Goal: Task Accomplishment & Management: Manage account settings

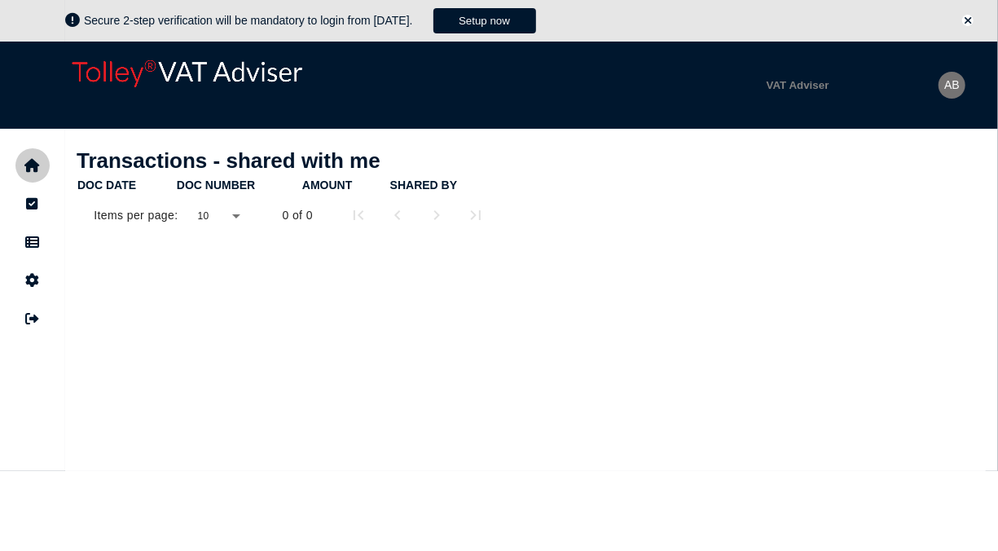
click at [30, 165] on icon "navigate application pages" at bounding box center [32, 165] width 15 height 1
click at [502, 20] on button "Setup now" at bounding box center [484, 20] width 103 height 25
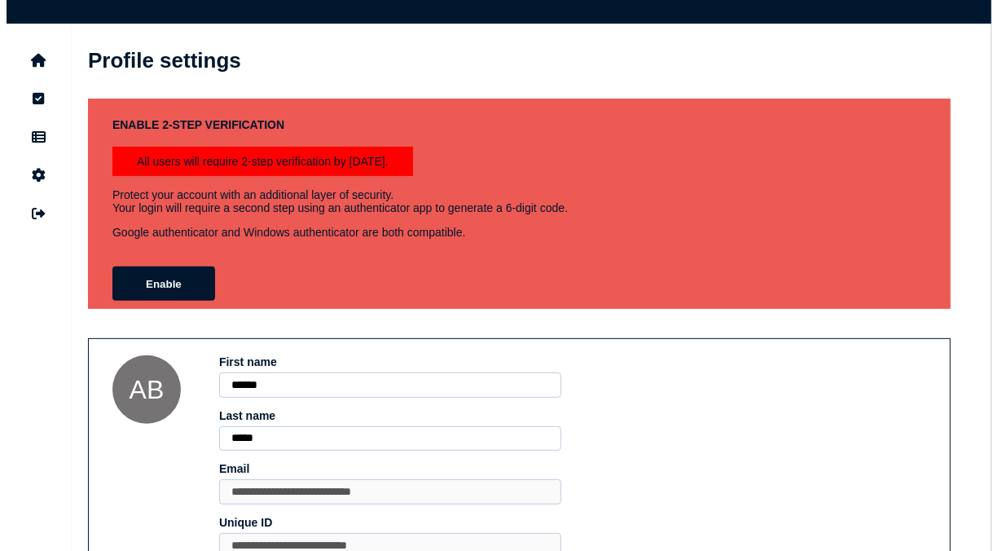
scroll to position [205, 0]
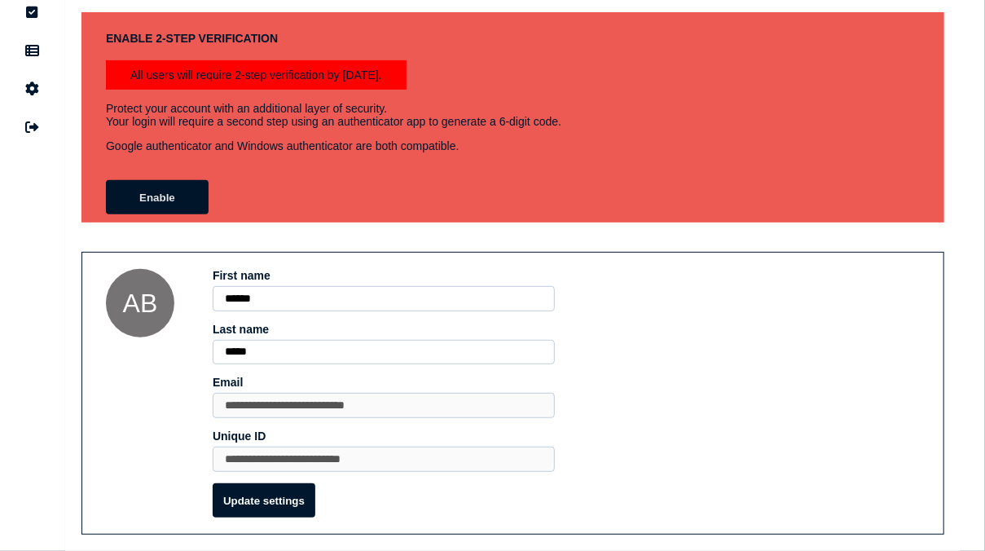
click at [169, 189] on button "Enable" at bounding box center [157, 197] width 103 height 34
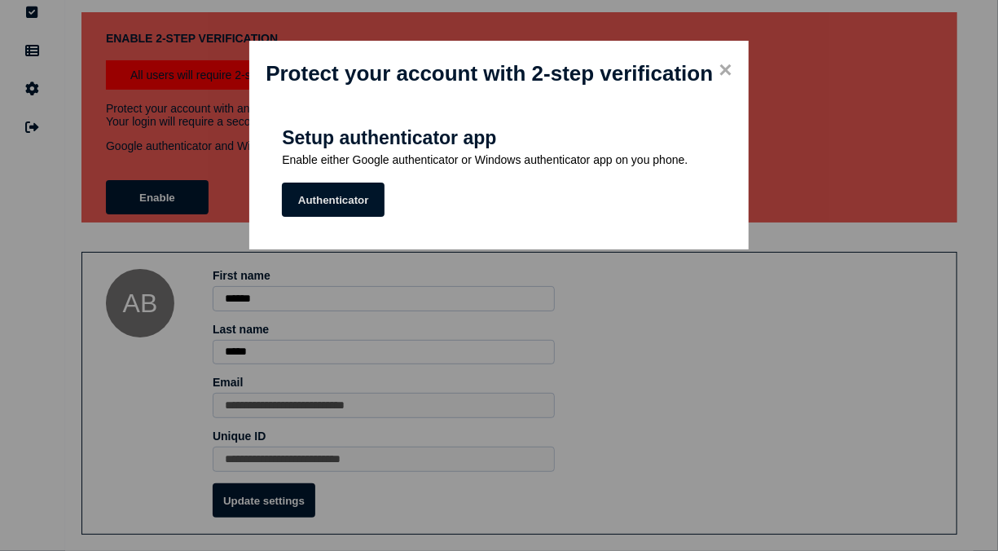
click at [335, 203] on button "Authenticator" at bounding box center [333, 199] width 103 height 34
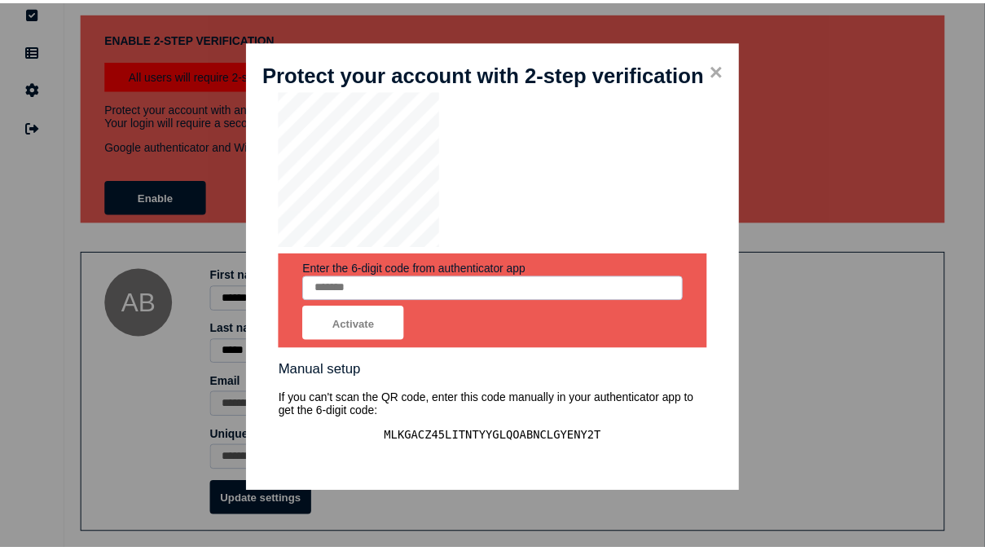
scroll to position [142, 0]
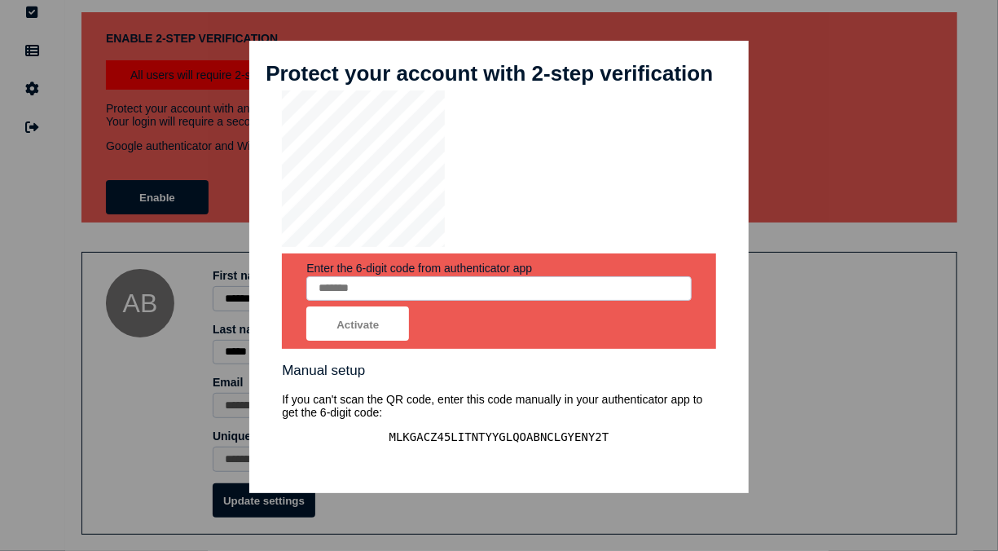
click at [722, 72] on span "×" at bounding box center [724, 70] width 13 height 26
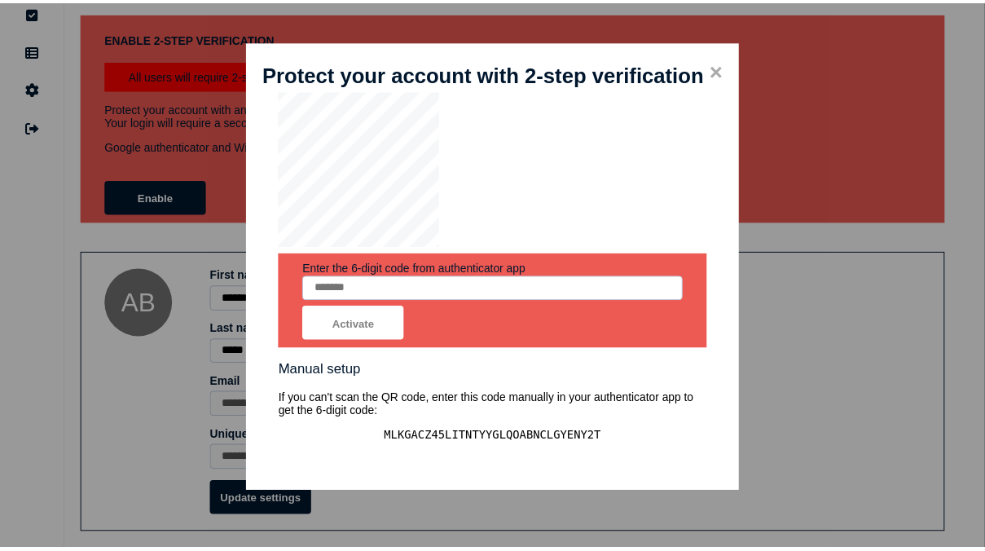
scroll to position [0, 0]
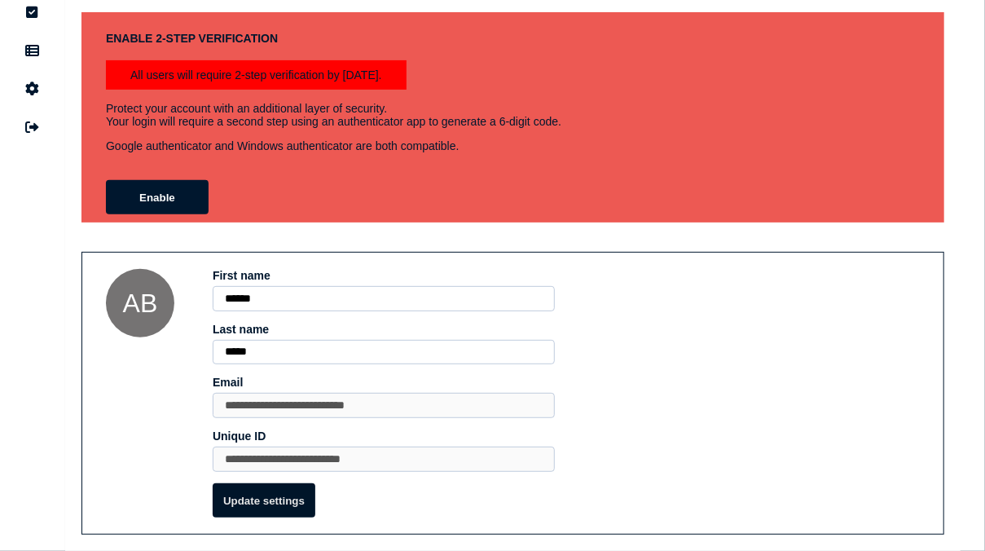
click at [259, 496] on button "Update settings" at bounding box center [264, 500] width 103 height 34
click at [242, 502] on button "Update settings" at bounding box center [264, 500] width 103 height 34
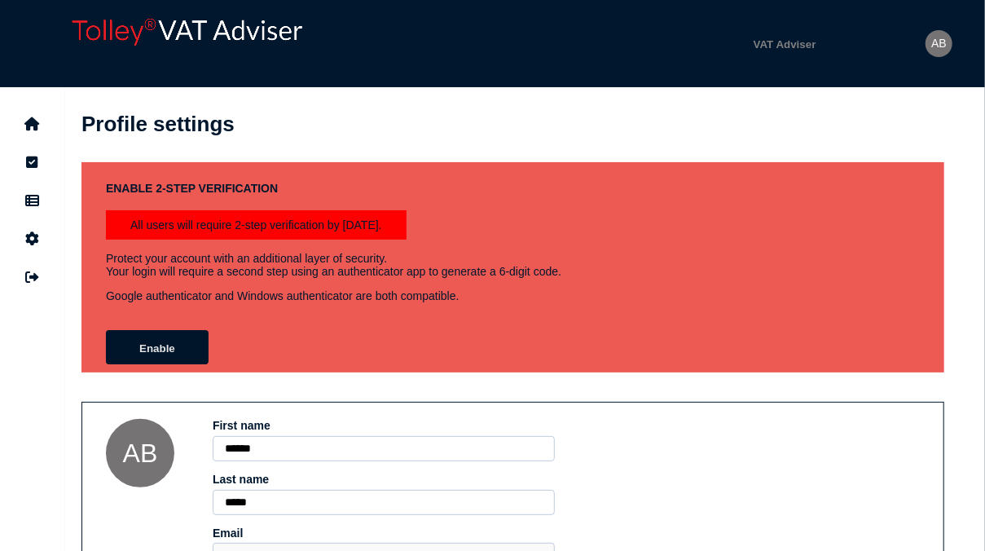
click at [151, 347] on button "Enable" at bounding box center [157, 347] width 103 height 34
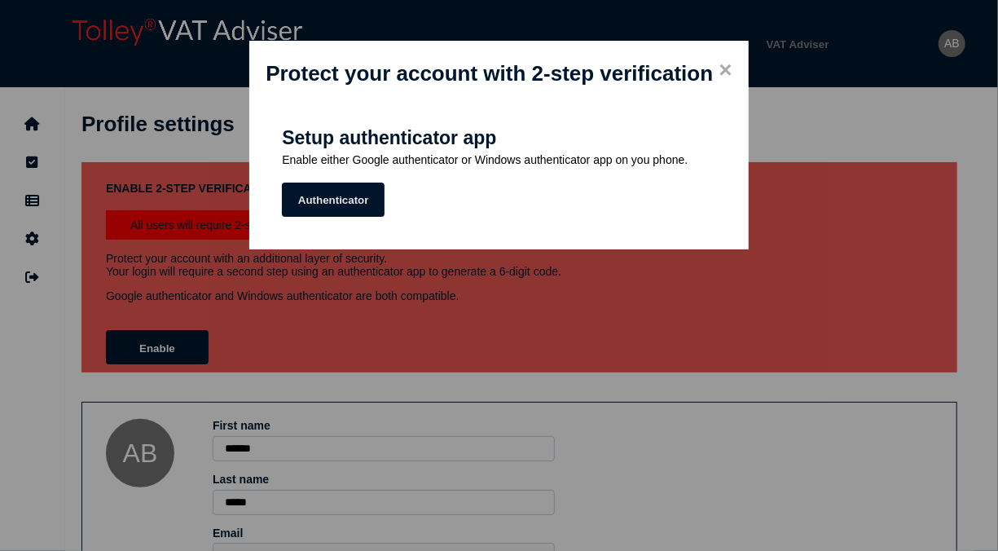
click at [317, 205] on button "Authenticator" at bounding box center [333, 199] width 103 height 34
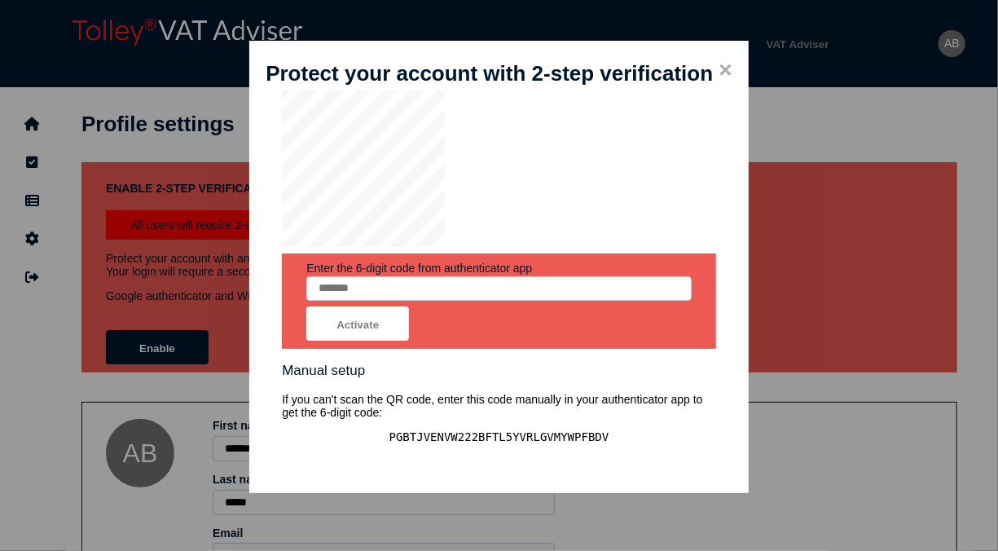
scroll to position [142, 0]
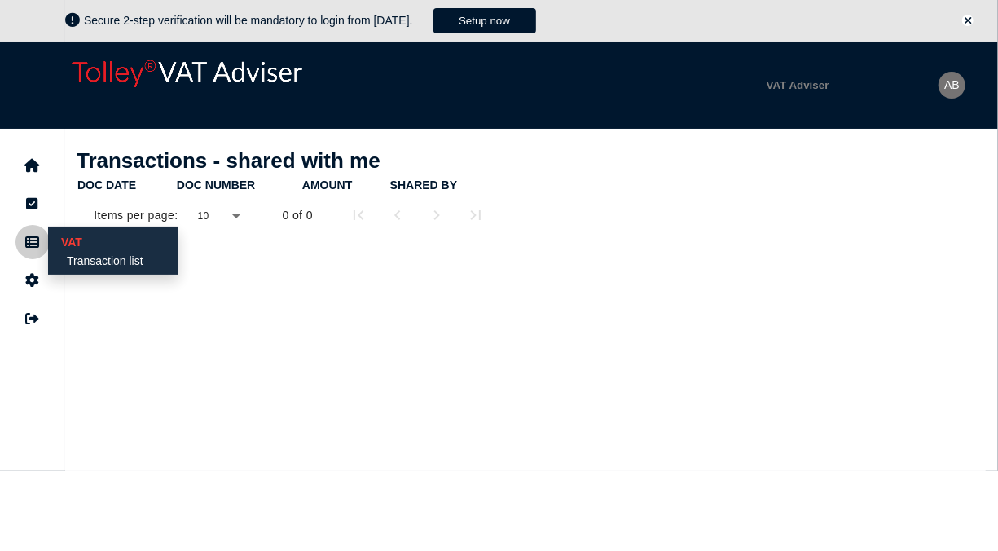
click at [32, 243] on icon "navigate application pages" at bounding box center [33, 242] width 14 height 1
click at [35, 242] on icon "navigate application pages" at bounding box center [33, 242] width 14 height 1
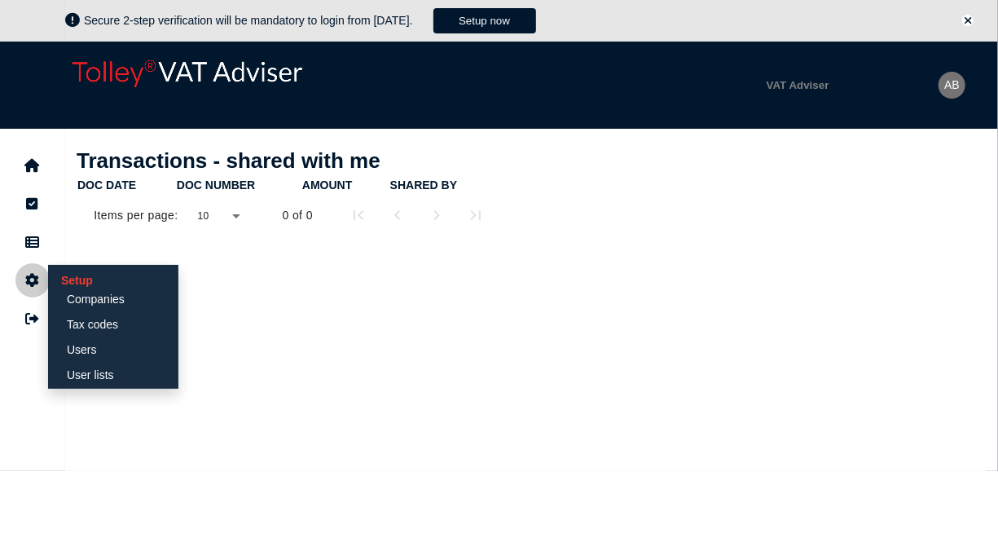
click at [35, 280] on icon "navigate application pages" at bounding box center [33, 280] width 14 height 1
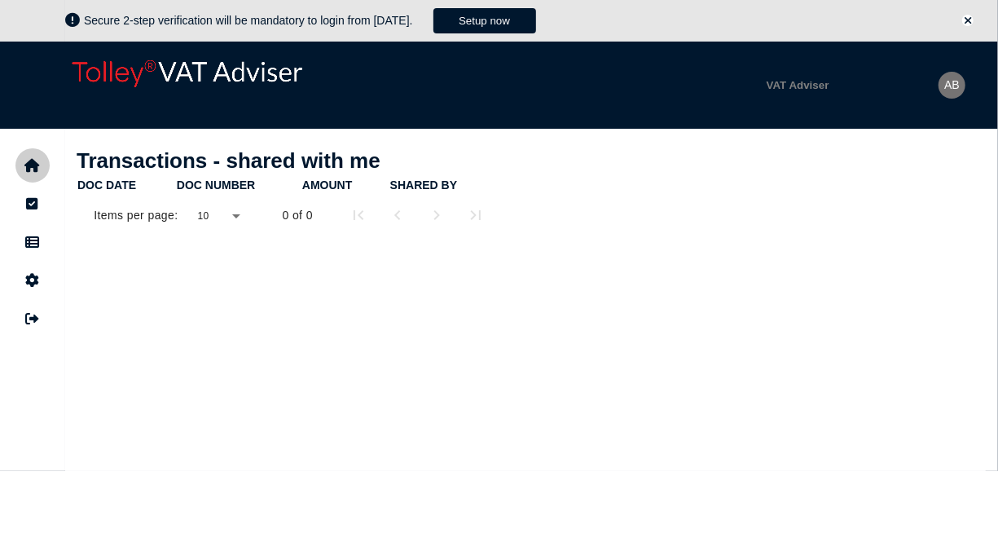
click at [35, 166] on icon "navigate application pages" at bounding box center [32, 165] width 15 height 1
click at [236, 215] on div at bounding box center [219, 214] width 68 height 39
click at [235, 215] on div at bounding box center [499, 275] width 998 height 551
drag, startPoint x: 84, startPoint y: 68, endPoint x: 573, endPoint y: 121, distance: 492.4
click at [573, 121] on div "Secure 2-step verification will be mandatory to login from Oct 1, 2025. Setup n…" at bounding box center [499, 235] width 998 height 471
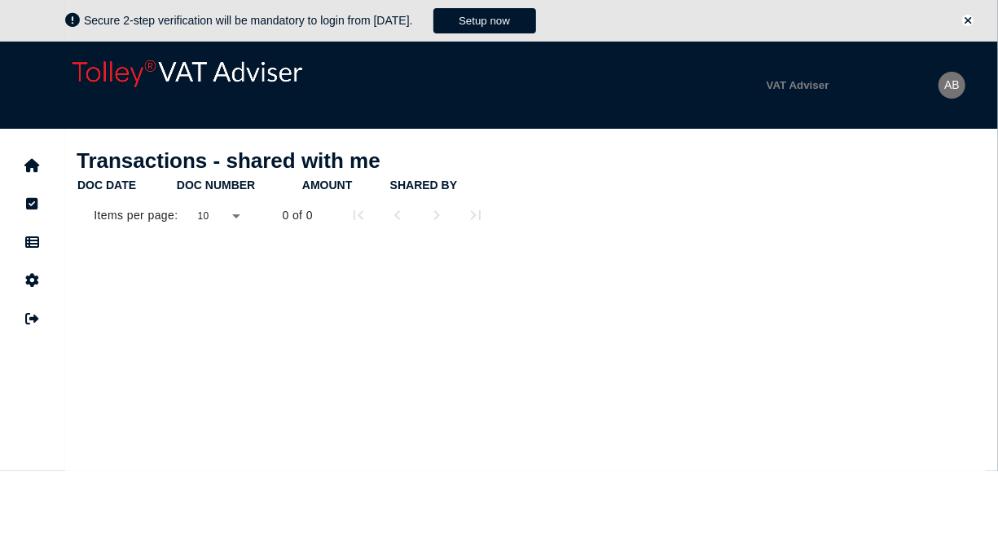
copy header "Welcome Angela Account: Williams Lea | User: angela.brown1@williamslea.com Prot…"
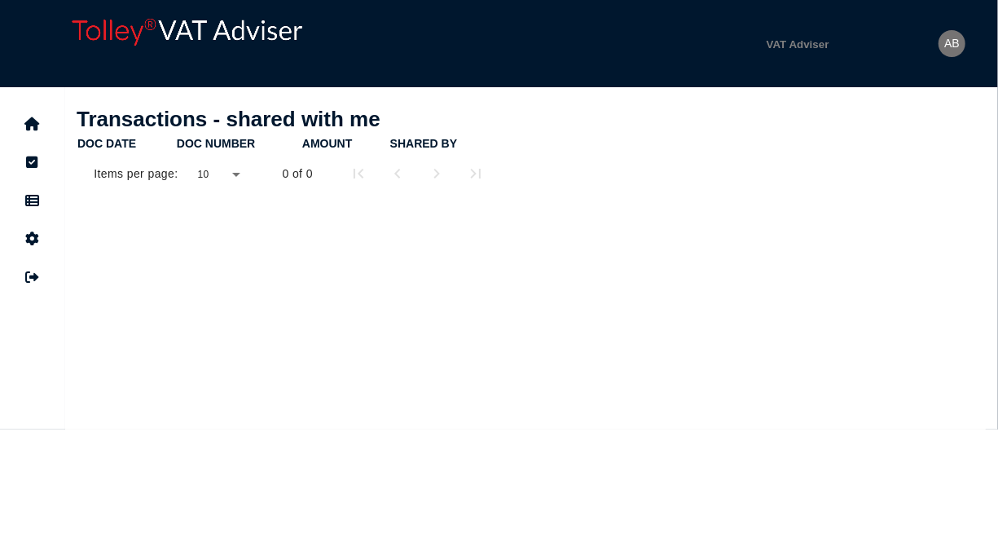
click at [231, 169] on div at bounding box center [219, 173] width 68 height 39
click at [205, 213] on span "10" at bounding box center [204, 215] width 13 height 20
click at [37, 124] on icon "navigate application pages" at bounding box center [32, 124] width 15 height 1
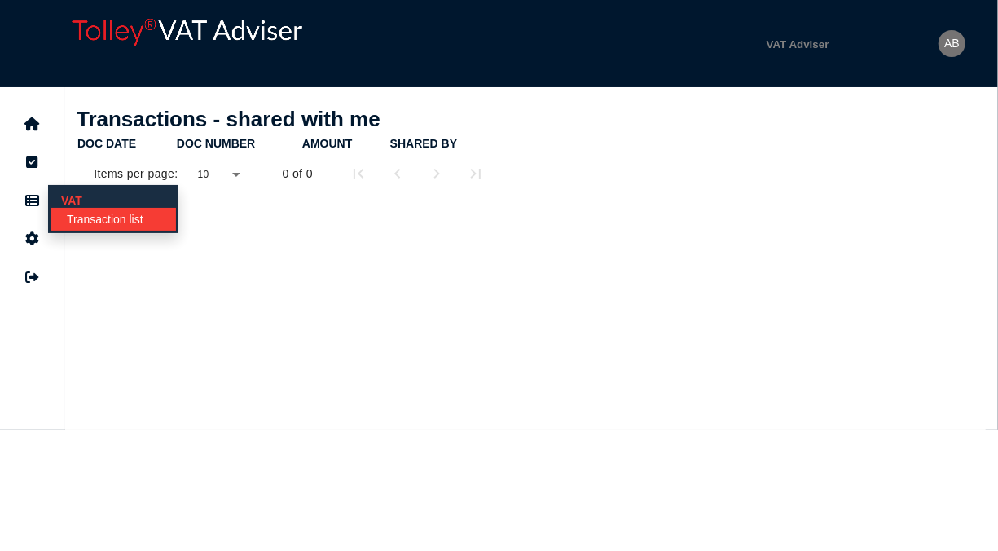
click at [95, 225] on link "Transaction list" at bounding box center [112, 219] width 125 height 23
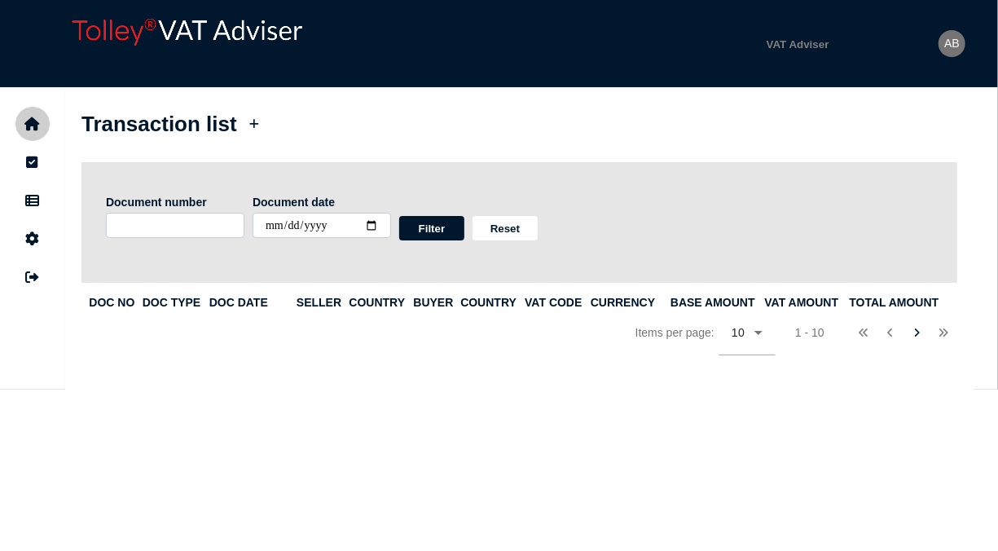
click at [31, 112] on button "navigate application pages" at bounding box center [32, 124] width 34 height 34
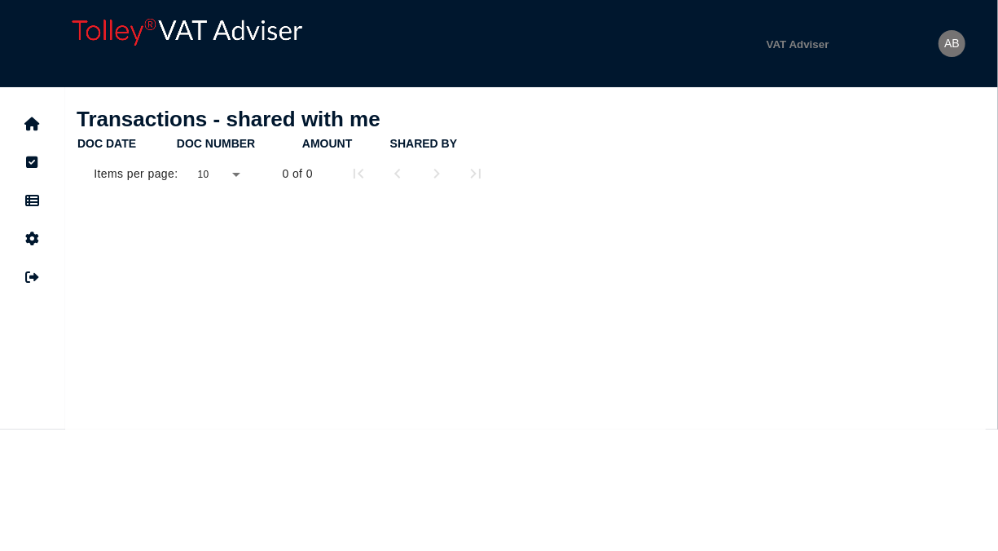
click at [942, 37] on div "AB" at bounding box center [951, 43] width 27 height 27
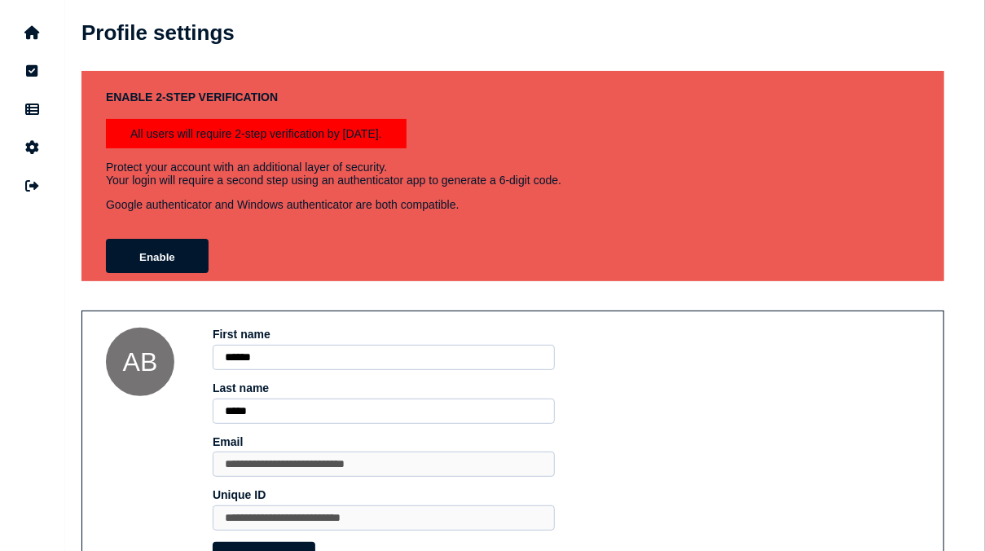
scroll to position [163, 0]
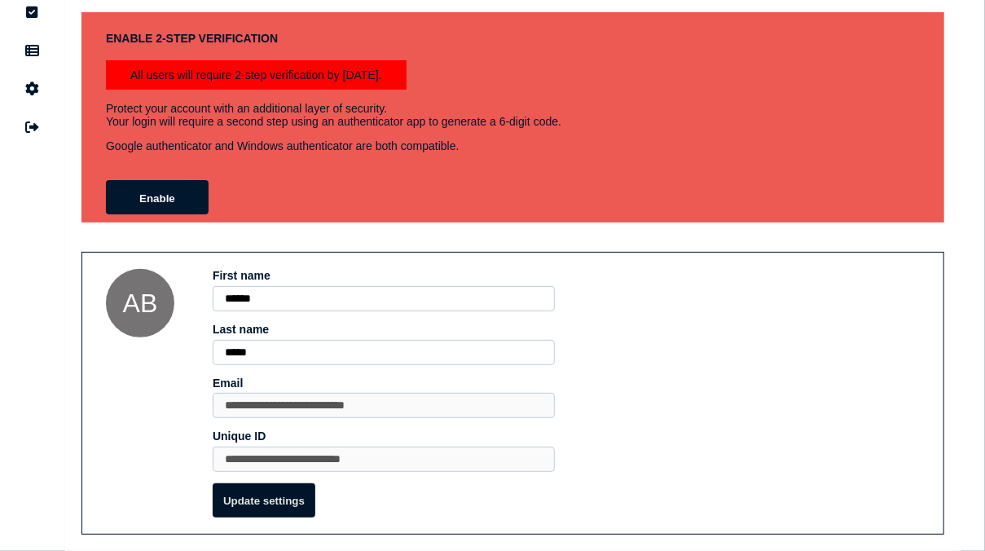
click at [262, 505] on button "Update settings" at bounding box center [264, 500] width 103 height 34
click at [147, 180] on button "Enable" at bounding box center [157, 197] width 103 height 34
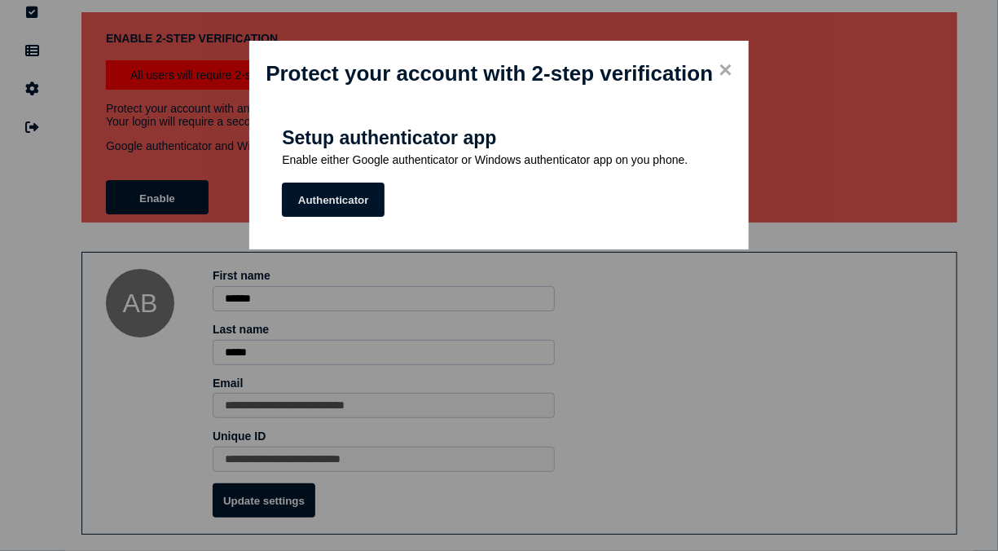
click at [318, 199] on button "Authenticator" at bounding box center [333, 199] width 103 height 34
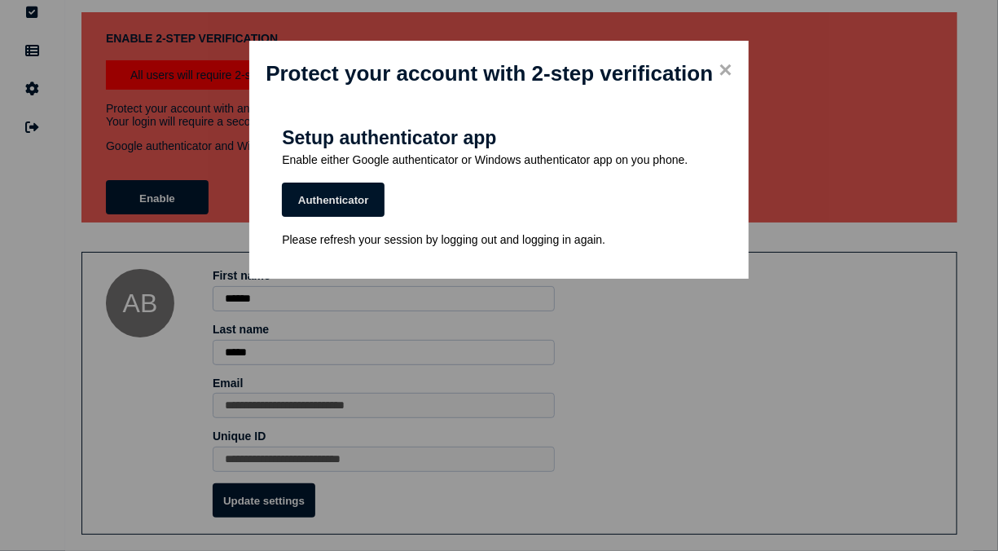
click at [318, 202] on button "Authenticator" at bounding box center [333, 199] width 103 height 34
click at [726, 65] on span "×" at bounding box center [724, 70] width 13 height 26
